Goal: Task Accomplishment & Management: Complete application form

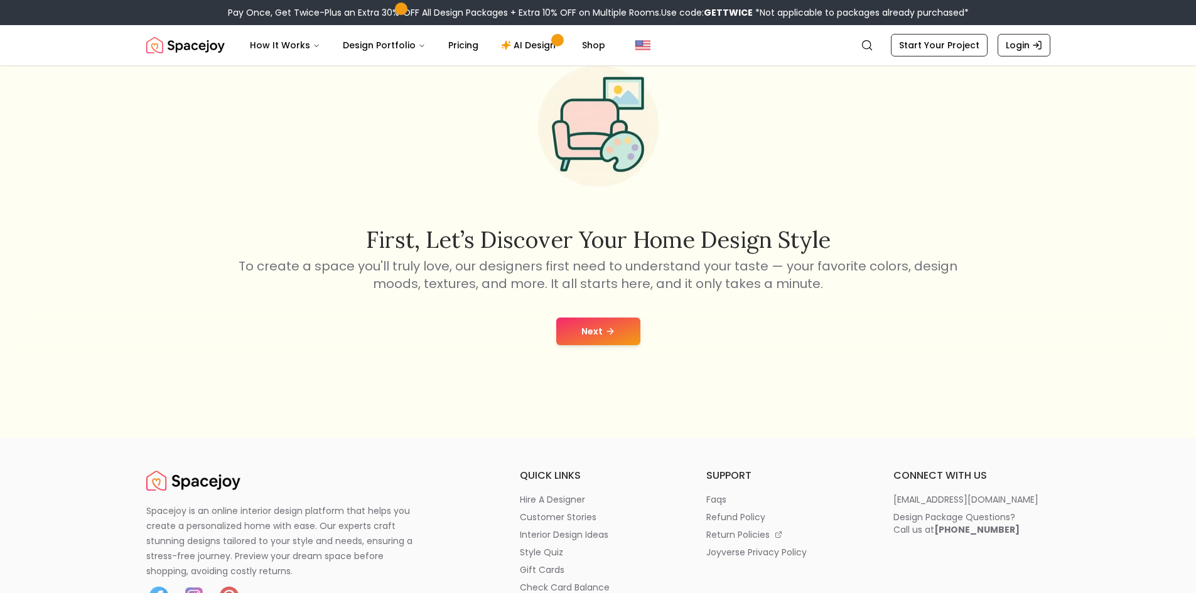
scroll to position [126, 0]
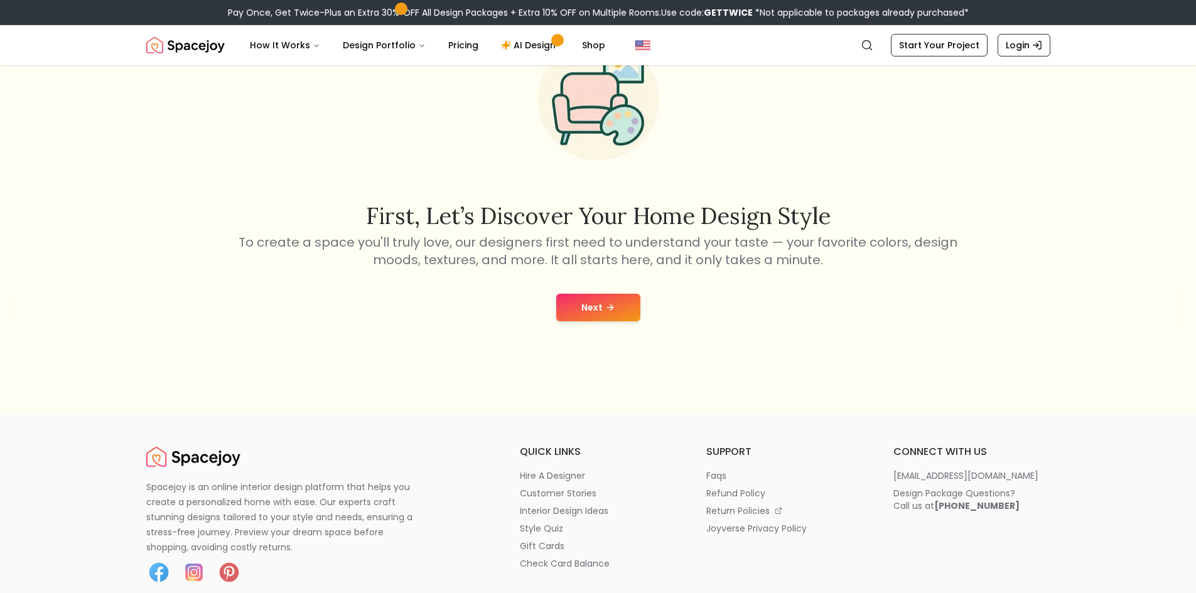
click at [583, 304] on button "Next" at bounding box center [598, 308] width 84 height 28
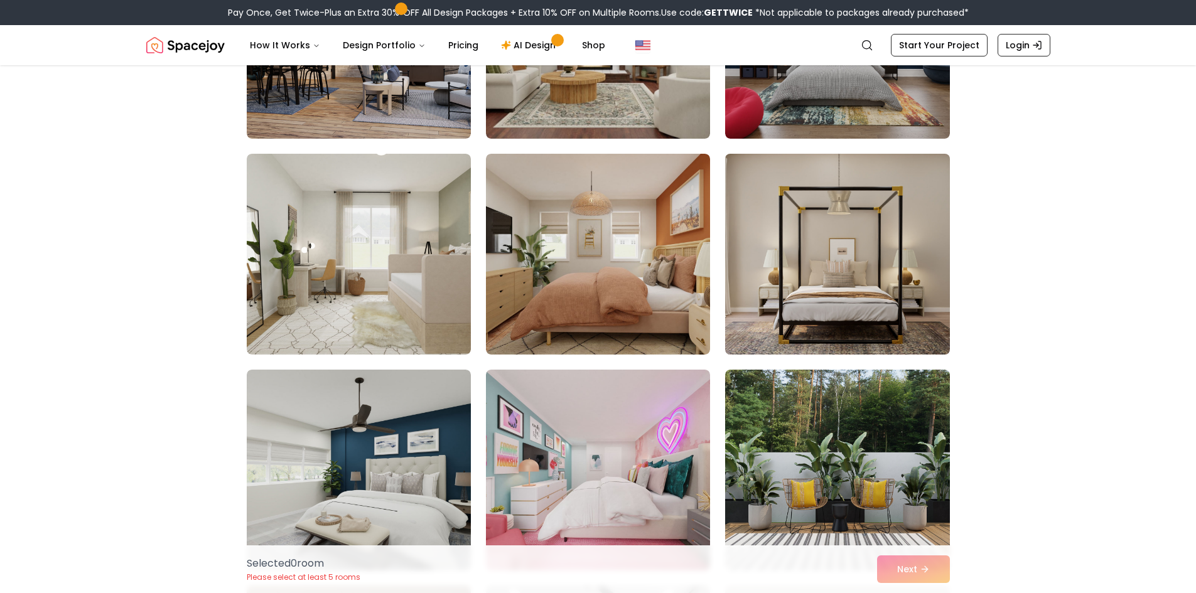
scroll to position [1319, 0]
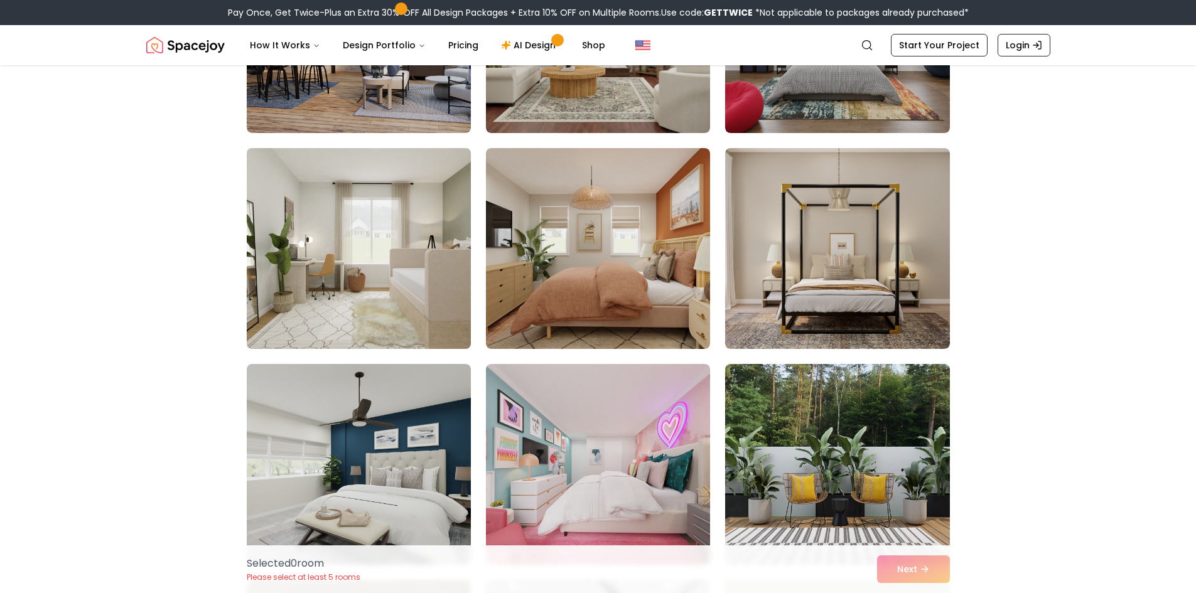
click at [386, 249] on img at bounding box center [358, 248] width 235 height 211
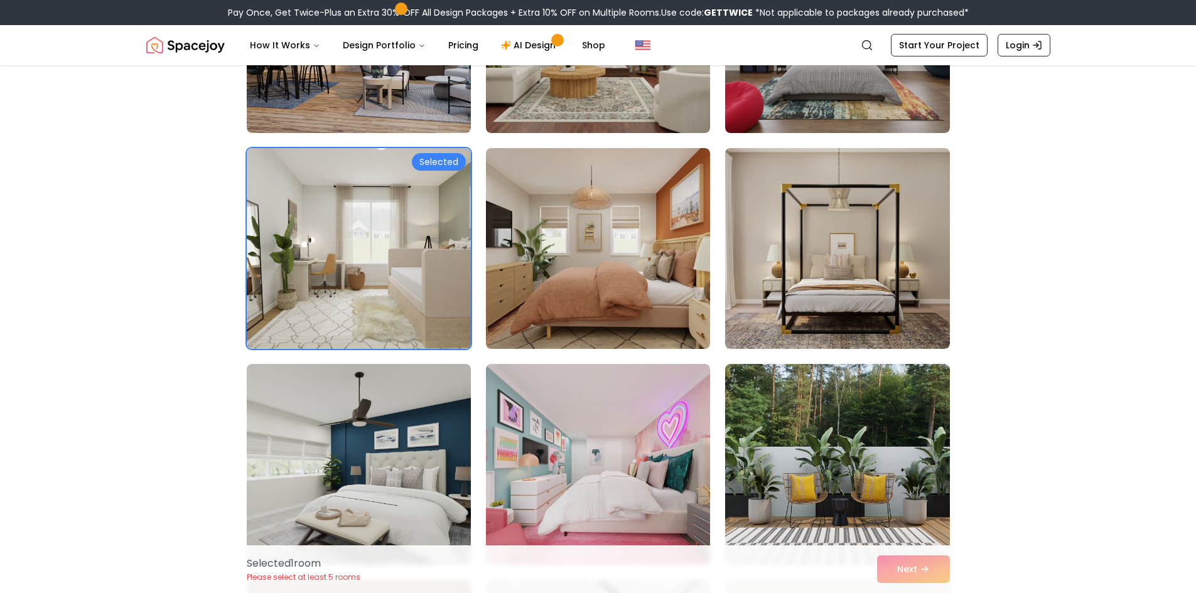
click at [943, 566] on div "Selected 1 room Please select at least 5 rooms Next" at bounding box center [598, 570] width 723 height 48
